Goal: Manage account settings

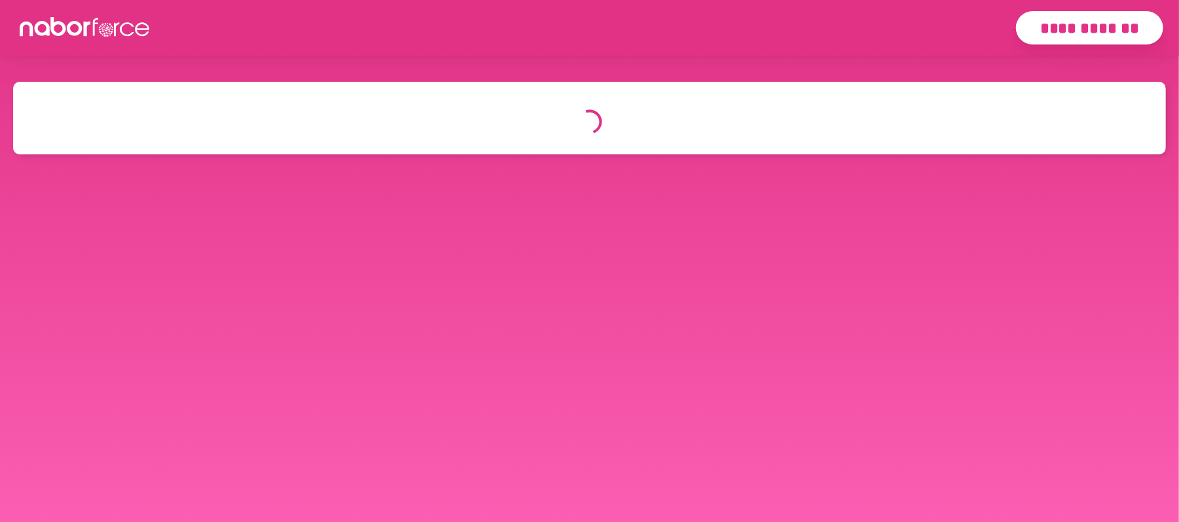
click at [347, 62] on html "**********" at bounding box center [589, 302] width 1179 height 605
click at [546, 280] on body "**********" at bounding box center [589, 343] width 1179 height 523
click at [84, 22] on icon at bounding box center [85, 27] width 131 height 20
click at [88, 20] on icon at bounding box center [85, 27] width 131 height 20
